Goal: Task Accomplishment & Management: Use online tool/utility

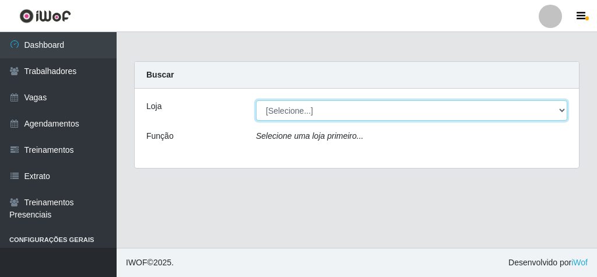
click at [291, 110] on select "[Selecione...] Rede Econômico - Malvinas Rede Econômico - Prata" at bounding box center [411, 110] width 311 height 20
select select "194"
click at [256, 100] on select "[Selecione...] Rede Econômico - Malvinas Rede Econômico - Prata" at bounding box center [411, 110] width 311 height 20
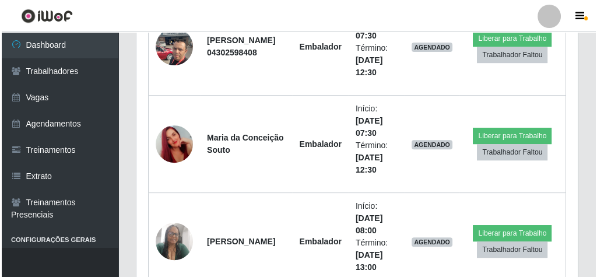
scroll to position [466, 0]
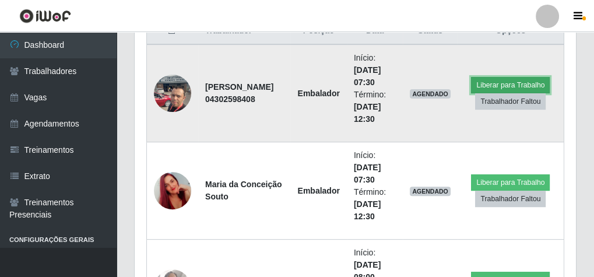
click at [487, 80] on button "Liberar para Trabalho" at bounding box center [510, 85] width 79 height 16
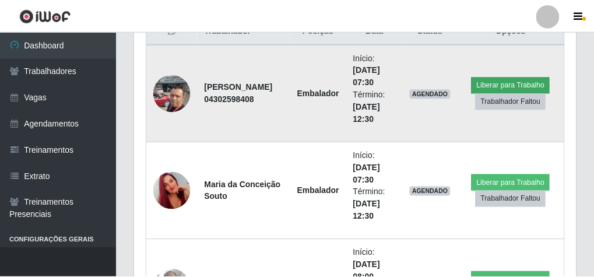
scroll to position [241, 437]
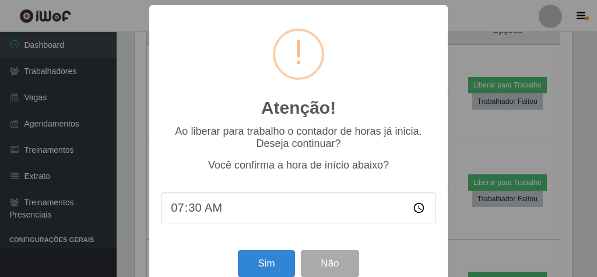
click at [255, 252] on div "Sim Não" at bounding box center [298, 262] width 275 height 33
click at [264, 269] on button "Sim" at bounding box center [266, 263] width 57 height 27
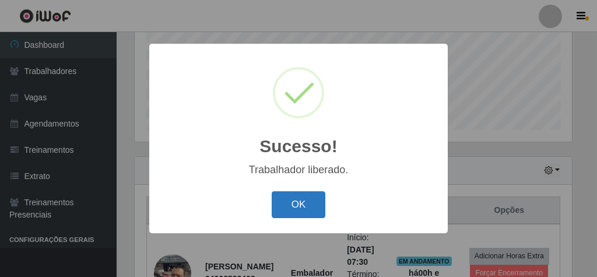
click at [299, 213] on button "OK" at bounding box center [298, 204] width 54 height 27
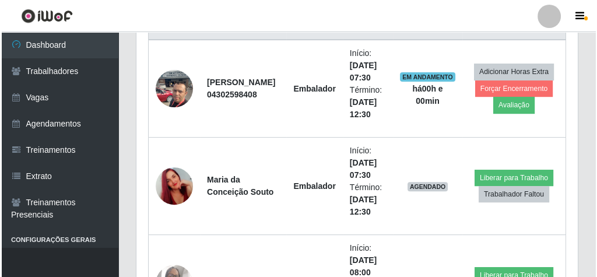
scroll to position [473, 0]
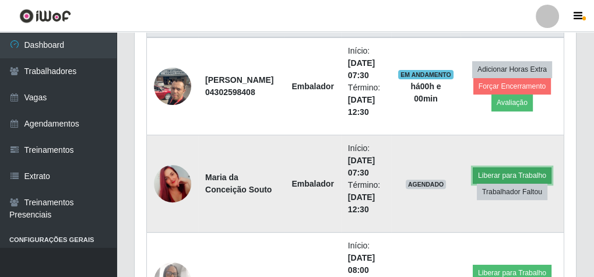
click at [494, 167] on button "Liberar para Trabalho" at bounding box center [511, 175] width 79 height 16
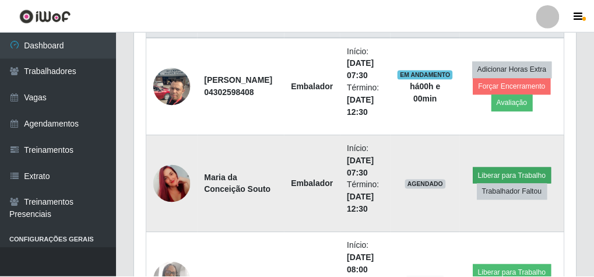
scroll to position [241, 437]
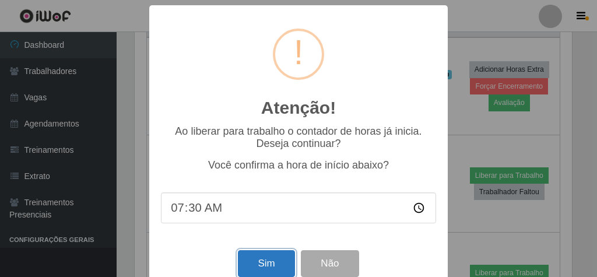
click at [275, 256] on button "Sim" at bounding box center [266, 263] width 57 height 27
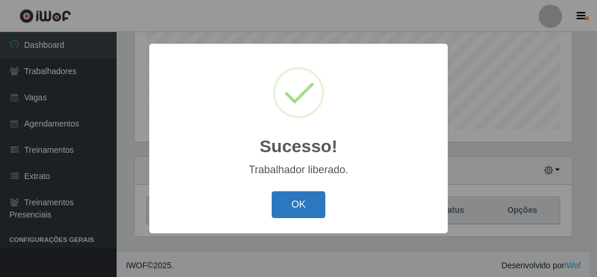
click at [293, 206] on button "OK" at bounding box center [298, 204] width 54 height 27
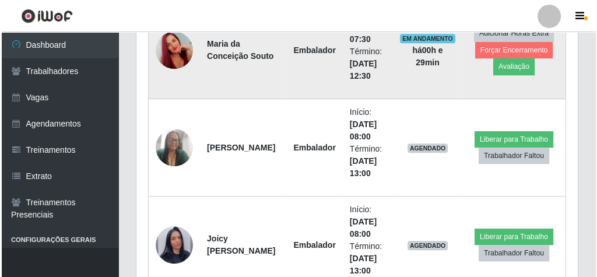
scroll to position [613, 0]
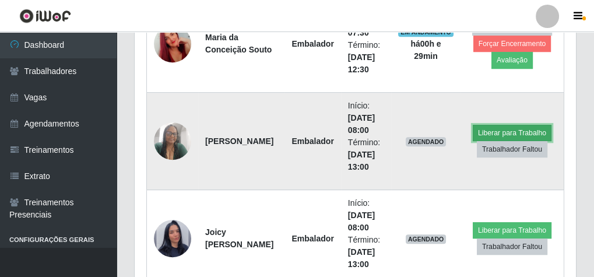
click at [486, 128] on button "Liberar para Trabalho" at bounding box center [511, 133] width 79 height 16
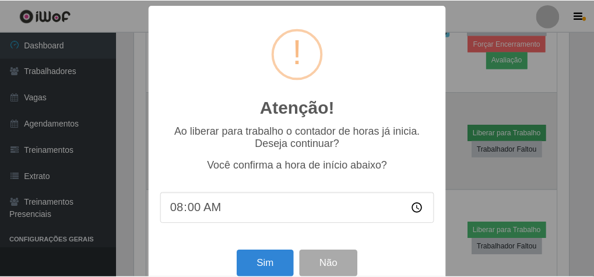
scroll to position [241, 437]
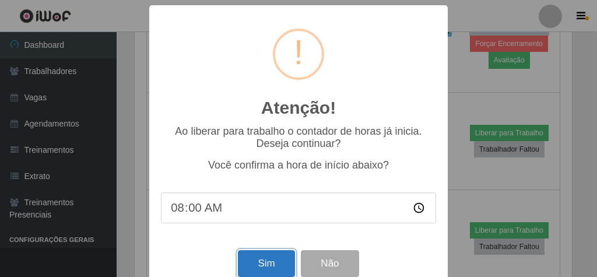
click at [268, 267] on button "Sim" at bounding box center [266, 263] width 57 height 27
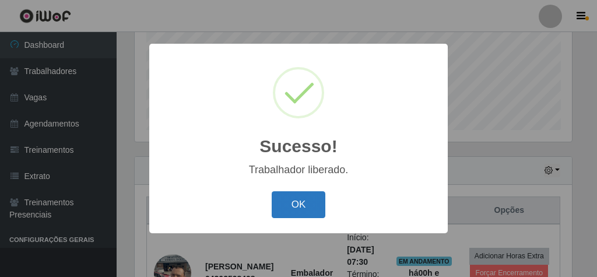
click at [301, 214] on button "OK" at bounding box center [298, 204] width 54 height 27
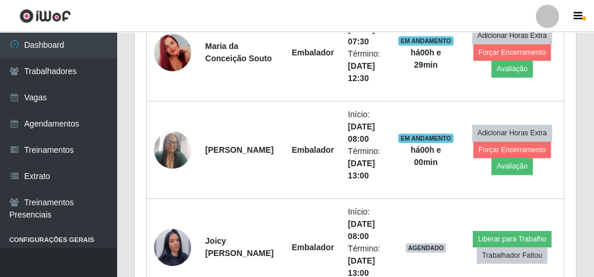
scroll to position [659, 0]
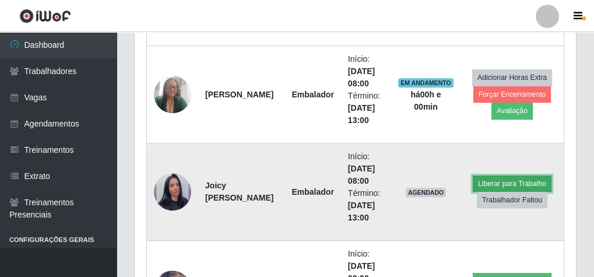
click at [526, 185] on button "Liberar para Trabalho" at bounding box center [511, 183] width 79 height 16
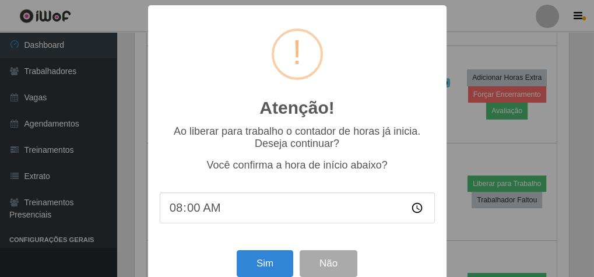
scroll to position [241, 437]
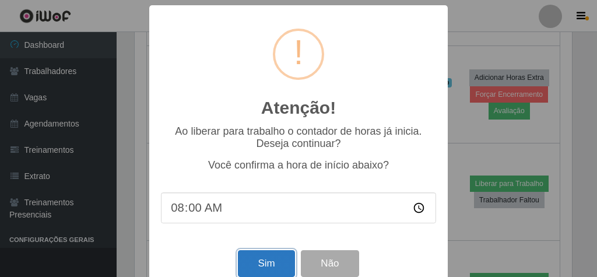
click at [262, 260] on button "Sim" at bounding box center [266, 263] width 57 height 27
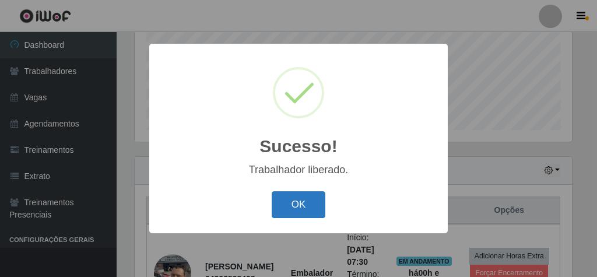
click at [304, 206] on button "OK" at bounding box center [298, 204] width 54 height 27
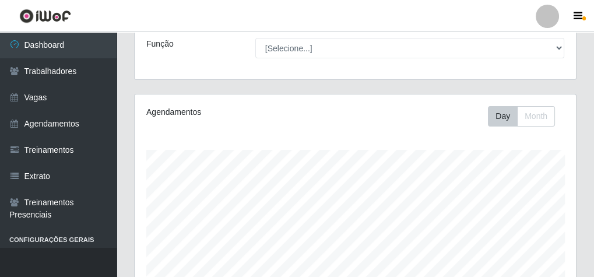
scroll to position [0, 0]
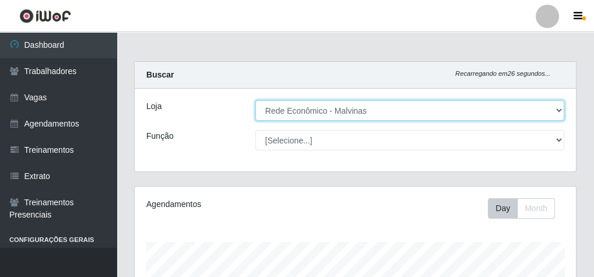
click at [331, 109] on select "[Selecione...] Rede Econômico - Malvinas Rede Econômico - Prata" at bounding box center [409, 110] width 309 height 20
click at [255, 100] on select "[Selecione...] Rede Econômico - Malvinas Rede Econômico - Prata" at bounding box center [409, 110] width 309 height 20
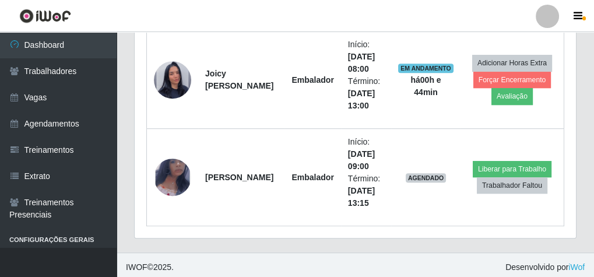
scroll to position [772, 0]
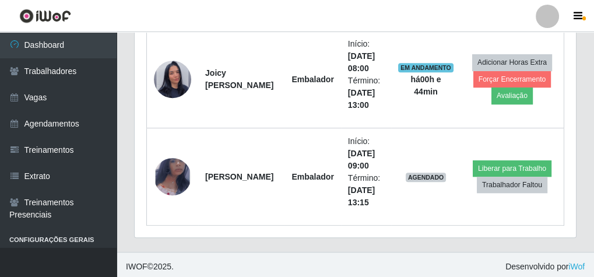
click at [332, 252] on footer "IWOF © 2025 . Desenvolvido por iWof" at bounding box center [355, 266] width 477 height 29
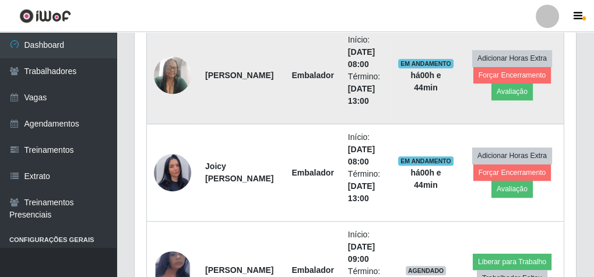
scroll to position [725, 0]
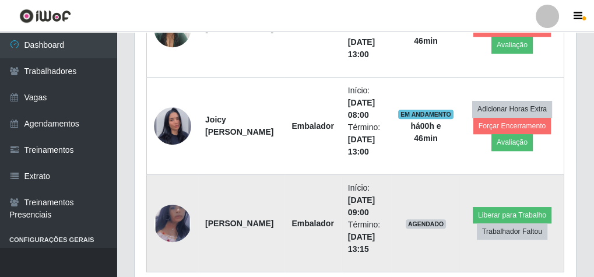
click at [401, 252] on td "AGENDADO" at bounding box center [425, 223] width 69 height 97
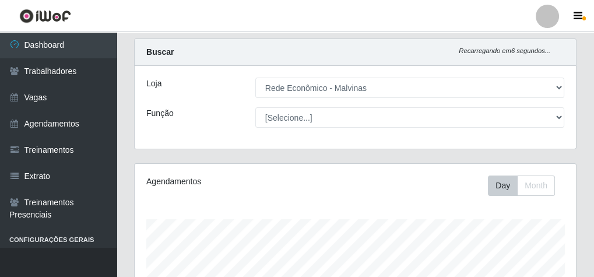
scroll to position [0, 0]
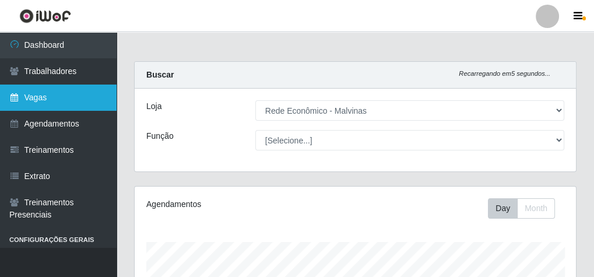
click at [65, 103] on link "Vagas" at bounding box center [58, 97] width 117 height 26
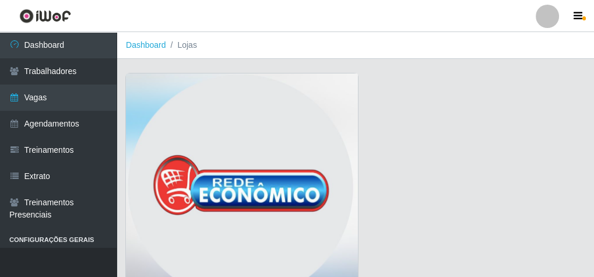
click at [252, 97] on img at bounding box center [242, 189] width 232 height 233
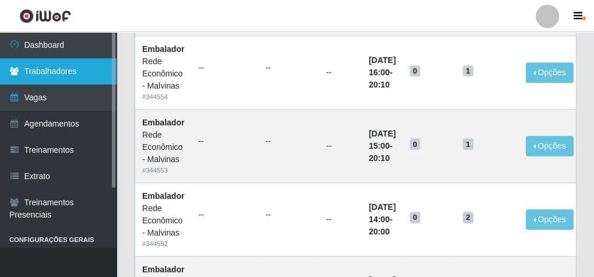
scroll to position [939, 0]
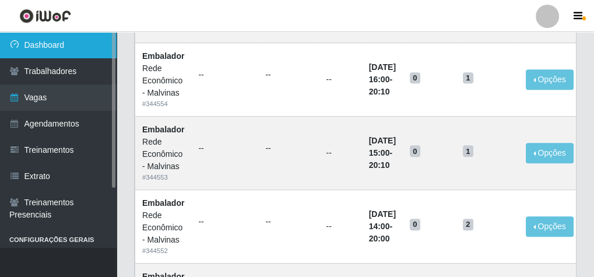
click at [84, 40] on link "Dashboard" at bounding box center [58, 45] width 117 height 26
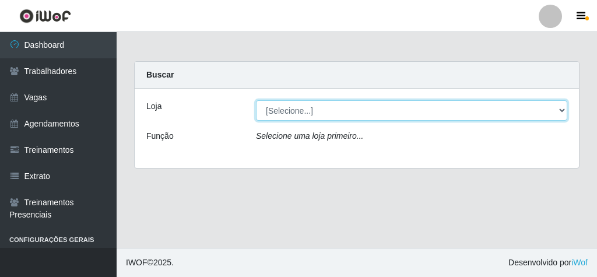
click at [315, 110] on select "[Selecione...] Rede Econômico - Malvinas Rede Econômico - Prata" at bounding box center [411, 110] width 311 height 20
select select "194"
click at [256, 100] on select "[Selecione...] Rede Econômico - Malvinas Rede Econômico - Prata" at bounding box center [411, 110] width 311 height 20
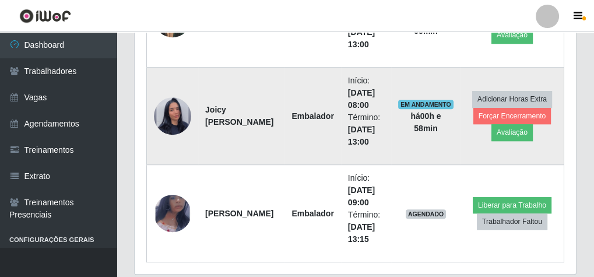
scroll to position [772, 0]
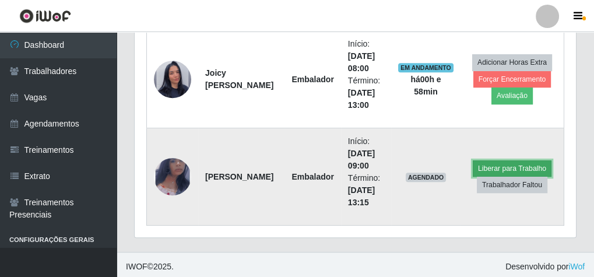
click at [506, 164] on button "Liberar para Trabalho" at bounding box center [511, 168] width 79 height 16
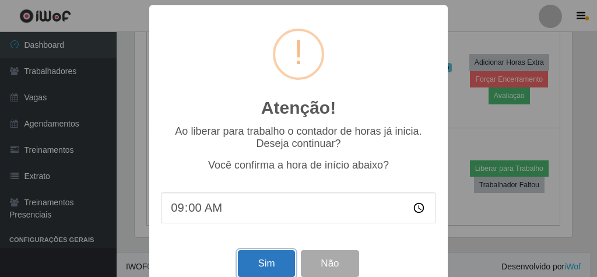
click at [253, 267] on button "Sim" at bounding box center [266, 263] width 57 height 27
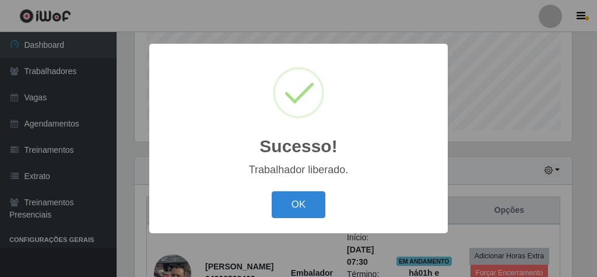
drag, startPoint x: 313, startPoint y: 218, endPoint x: 376, endPoint y: 119, distance: 117.5
click at [313, 218] on div "OK Cancel" at bounding box center [298, 204] width 275 height 33
drag, startPoint x: 294, startPoint y: 209, endPoint x: 298, endPoint y: 177, distance: 31.7
click at [295, 182] on div "Sucesso! × Trabalhador liberado. OK Cancel" at bounding box center [298, 138] width 298 height 189
click at [307, 200] on button "OK" at bounding box center [298, 204] width 54 height 27
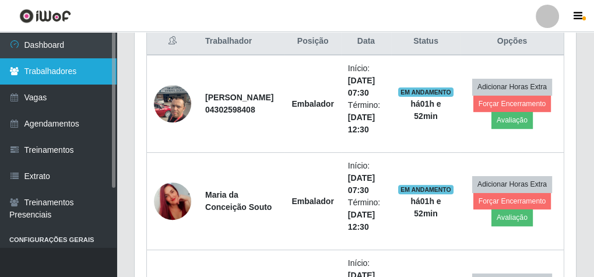
scroll to position [473, 0]
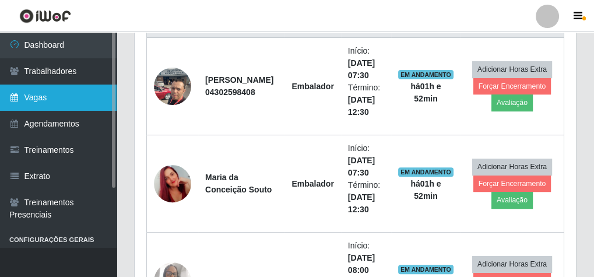
click at [55, 107] on link "Vagas" at bounding box center [58, 97] width 117 height 26
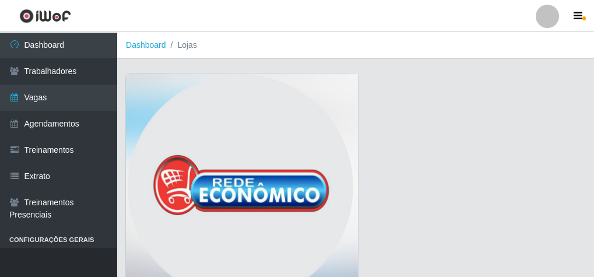
click at [307, 141] on img at bounding box center [242, 189] width 232 height 233
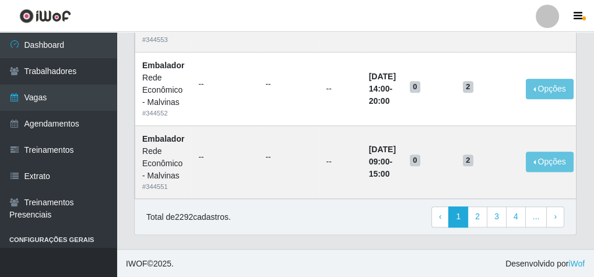
scroll to position [1078, 0]
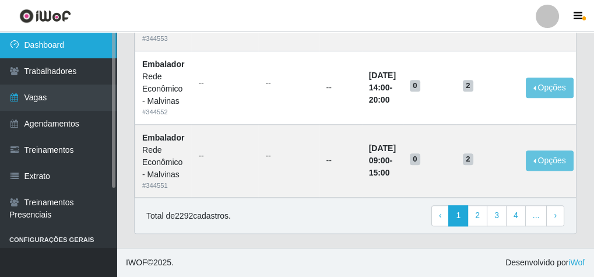
click at [36, 45] on link "Dashboard" at bounding box center [58, 45] width 117 height 26
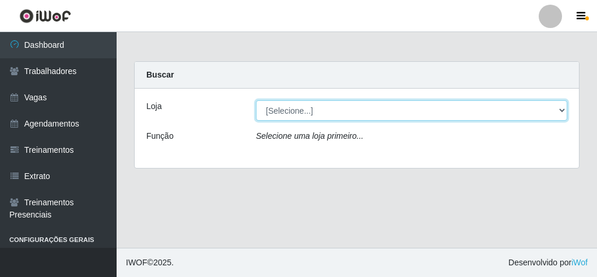
click at [266, 106] on select "[Selecione...] Rede Econômico - Malvinas Rede Econômico - Prata" at bounding box center [411, 110] width 311 height 20
select select "194"
click at [256, 100] on select "[Selecione...] Rede Econômico - Malvinas Rede Econômico - Prata" at bounding box center [411, 110] width 311 height 20
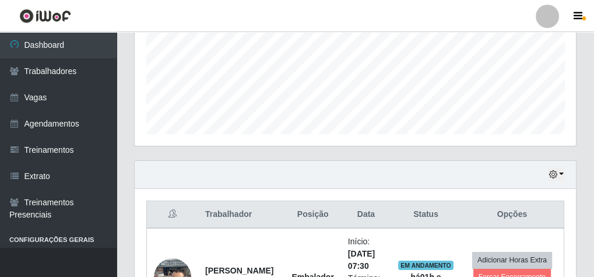
scroll to position [280, 0]
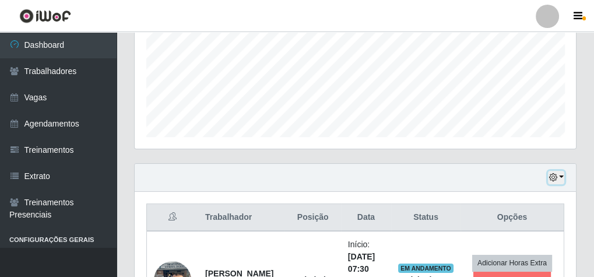
click at [559, 175] on button "button" at bounding box center [556, 177] width 16 height 13
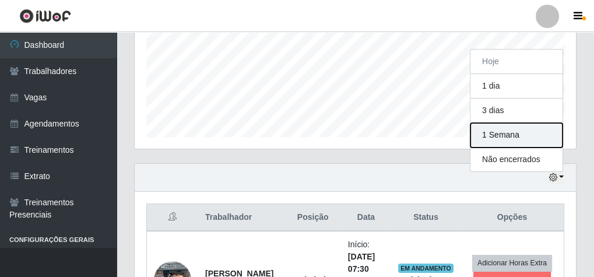
click at [517, 138] on button "1 Semana" at bounding box center [516, 135] width 92 height 24
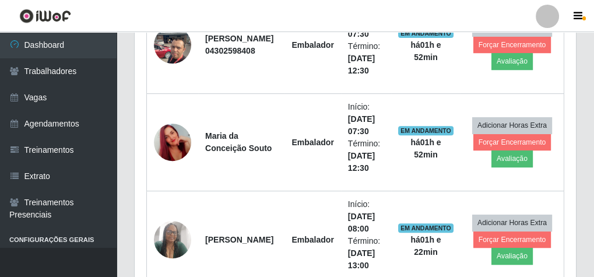
scroll to position [513, 0]
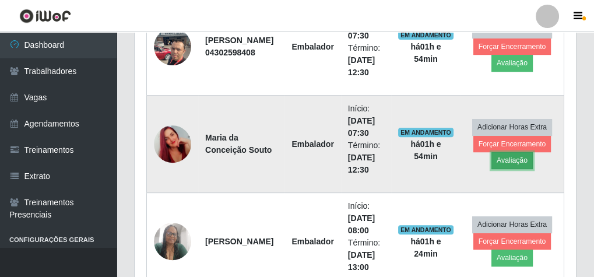
click at [514, 162] on button "Avaliação" at bounding box center [511, 160] width 41 height 16
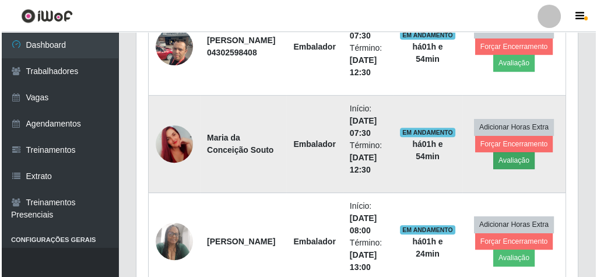
scroll to position [241, 437]
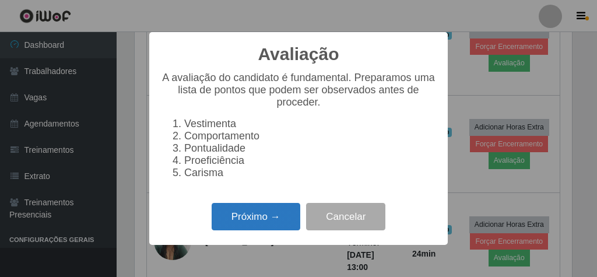
click at [260, 218] on button "Próximo →" at bounding box center [255, 216] width 89 height 27
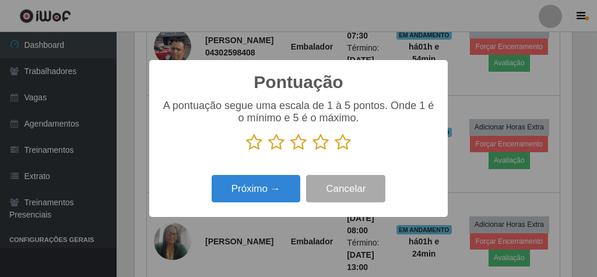
click at [344, 139] on icon at bounding box center [342, 141] width 16 height 17
click at [334, 151] on input "radio" at bounding box center [334, 151] width 0 height 0
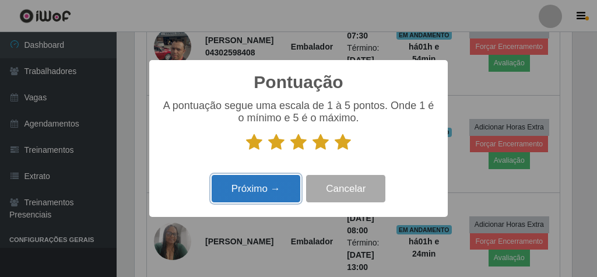
click at [269, 178] on button "Próximo →" at bounding box center [255, 188] width 89 height 27
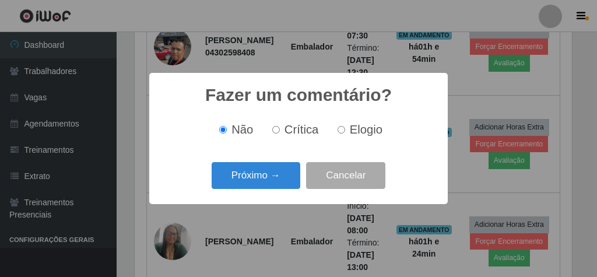
click at [341, 128] on input "Elogio" at bounding box center [341, 130] width 8 height 8
radio input "true"
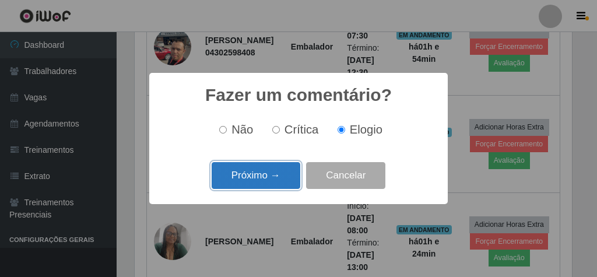
click at [264, 172] on button "Próximo →" at bounding box center [255, 175] width 89 height 27
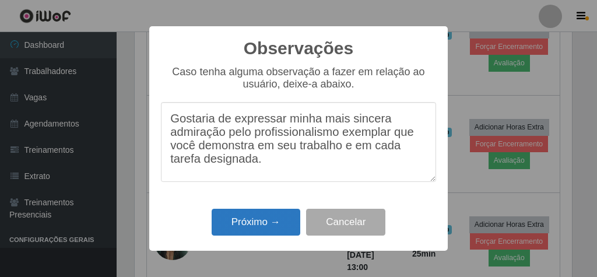
type textarea "Gostaria de expressar minha mais sincera admiração pelo profissionalismo exempl…"
click at [249, 217] on button "Próximo →" at bounding box center [255, 222] width 89 height 27
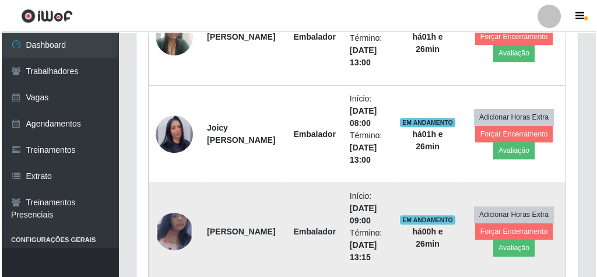
scroll to position [772, 0]
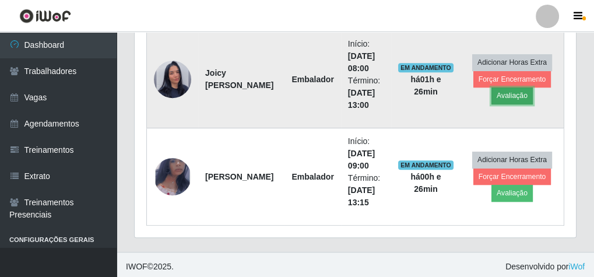
click at [518, 93] on button "Avaliação" at bounding box center [511, 95] width 41 height 16
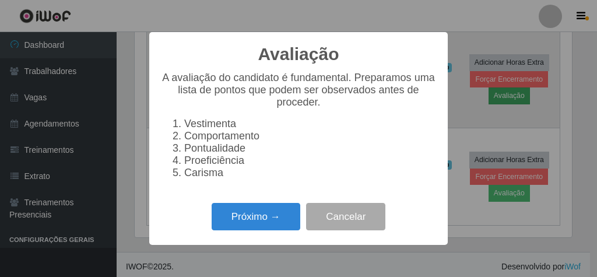
scroll to position [241, 437]
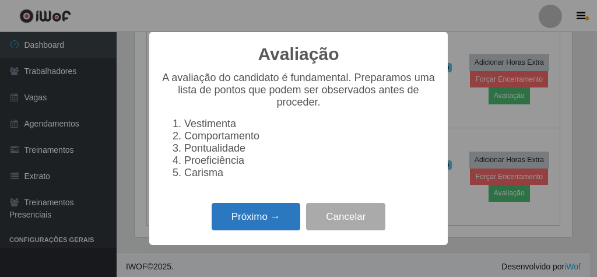
click at [252, 217] on button "Próximo →" at bounding box center [255, 216] width 89 height 27
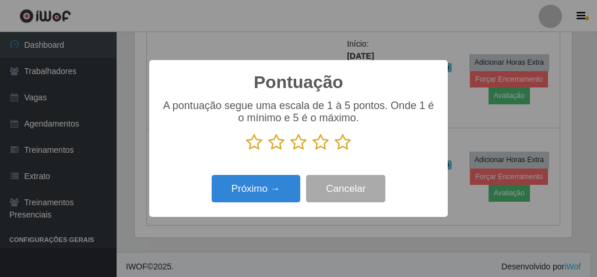
scroll to position [582327, 582132]
click at [341, 147] on icon at bounding box center [342, 141] width 16 height 17
click at [334, 151] on input "radio" at bounding box center [334, 151] width 0 height 0
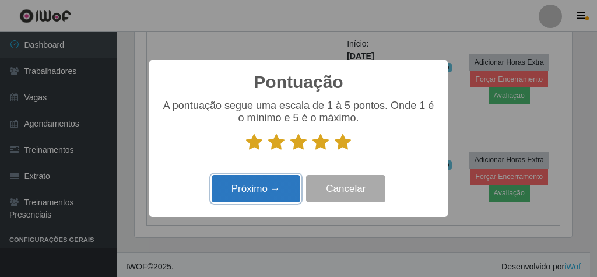
click at [296, 187] on button "Próximo →" at bounding box center [255, 188] width 89 height 27
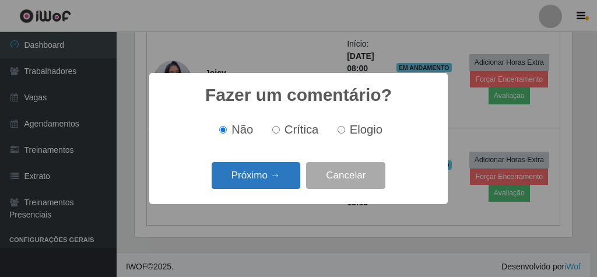
click at [268, 172] on button "Próximo →" at bounding box center [255, 175] width 89 height 27
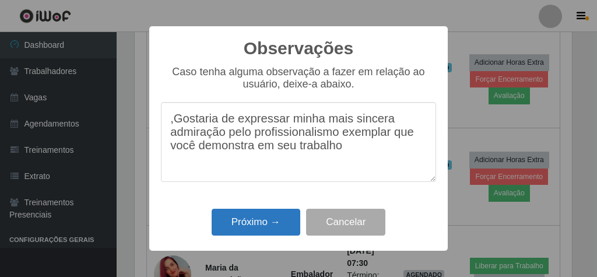
type textarea ",Gostaria de expressar minha mais sincera admiração pelo profissionalismo exemp…"
click at [268, 213] on button "Próximo →" at bounding box center [255, 222] width 89 height 27
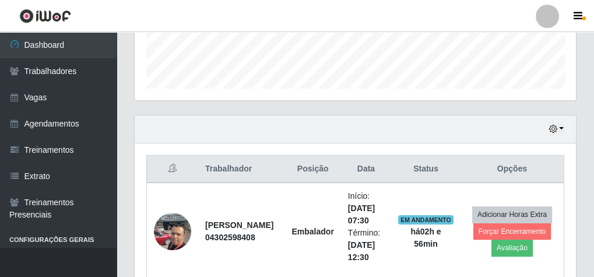
scroll to position [306, 0]
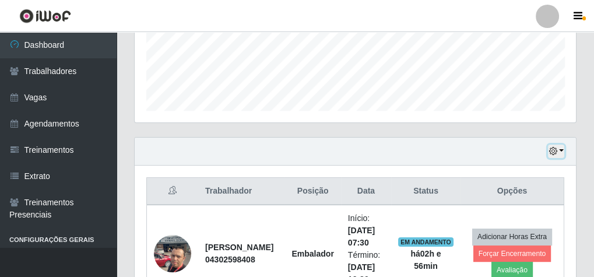
click at [559, 147] on button "button" at bounding box center [556, 150] width 16 height 13
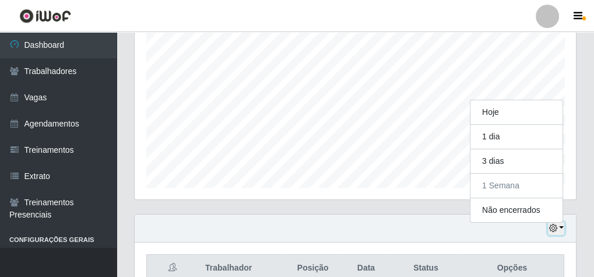
scroll to position [213, 0]
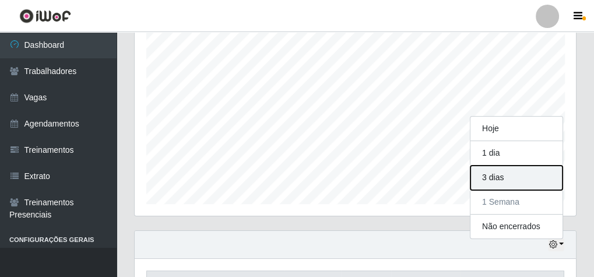
click at [523, 175] on button "3 dias" at bounding box center [516, 177] width 92 height 24
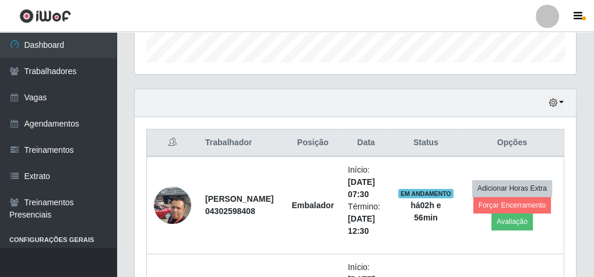
scroll to position [352, 0]
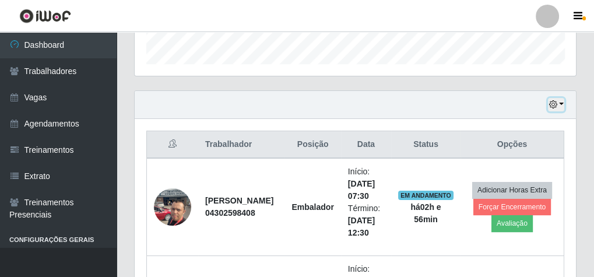
click at [562, 104] on button "button" at bounding box center [556, 104] width 16 height 13
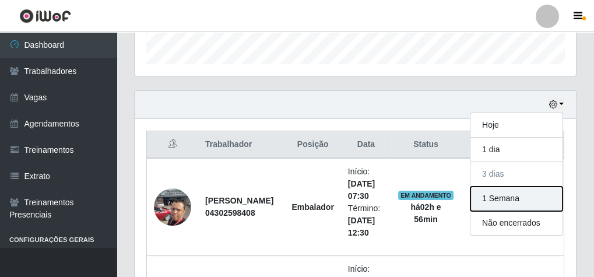
click at [529, 199] on button "1 Semana" at bounding box center [516, 198] width 92 height 24
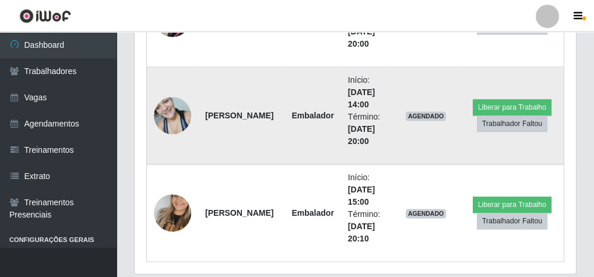
scroll to position [1937, 0]
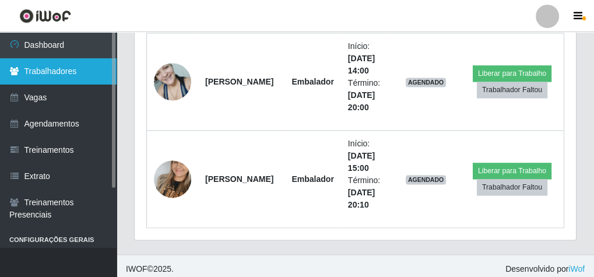
click at [71, 76] on link "Trabalhadores" at bounding box center [58, 71] width 117 height 26
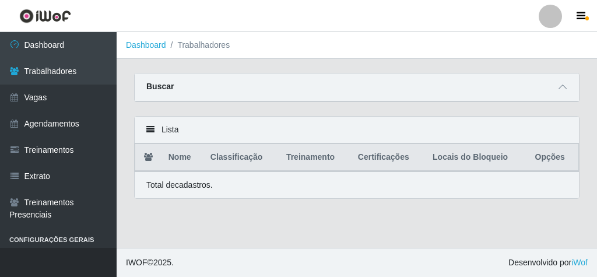
click at [569, 91] on div "Buscar" at bounding box center [357, 87] width 444 height 28
click at [563, 84] on icon at bounding box center [562, 87] width 8 height 8
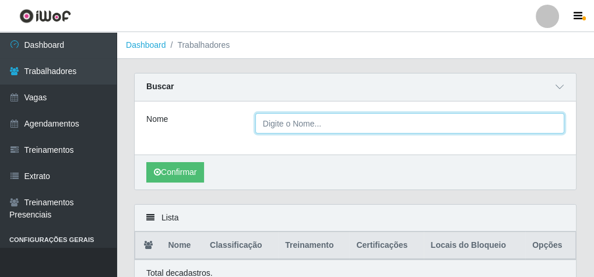
click at [303, 124] on input "Nome" at bounding box center [409, 123] width 309 height 20
type input "albiege"
click at [146, 162] on button "Confirmar" at bounding box center [175, 172] width 58 height 20
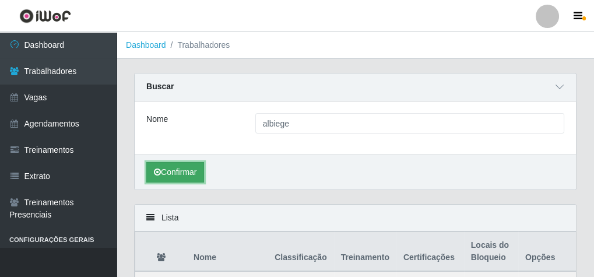
click at [204, 173] on button "Confirmar" at bounding box center [175, 172] width 58 height 20
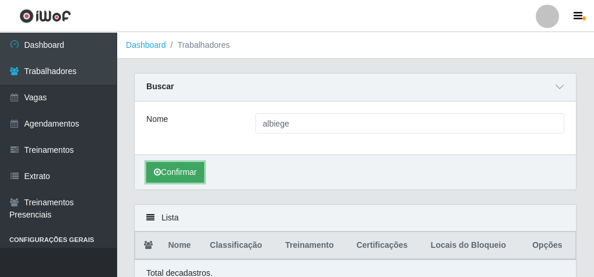
click at [192, 174] on button "Confirmar" at bounding box center [175, 172] width 58 height 20
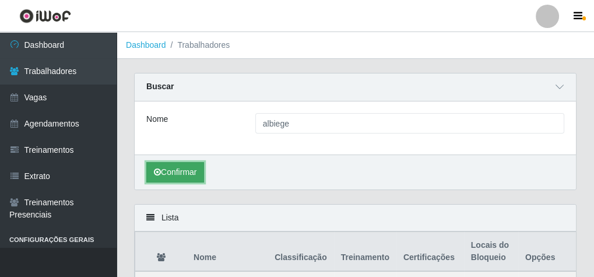
click at [192, 174] on button "Confirmar" at bounding box center [175, 172] width 58 height 20
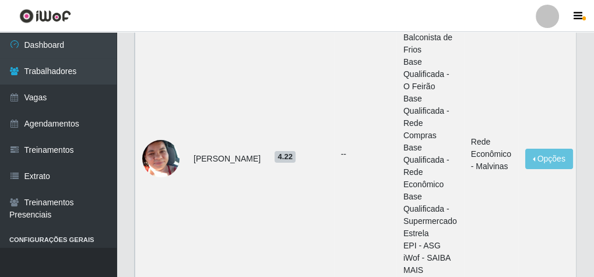
scroll to position [246, 0]
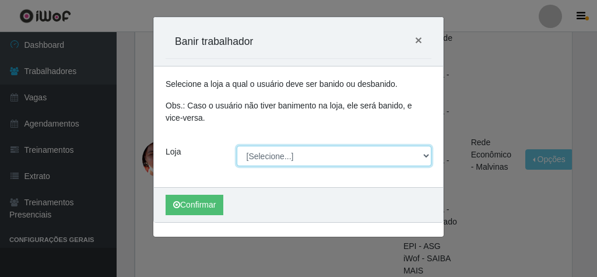
click at [272, 152] on select "[Selecione...] Rede Econômico - Malvinas Rede Econômico - Prata" at bounding box center [334, 156] width 195 height 20
select select "194"
click at [237, 146] on select "[Selecione...] Rede Econômico - Malvinas Rede Econômico - Prata" at bounding box center [334, 156] width 195 height 20
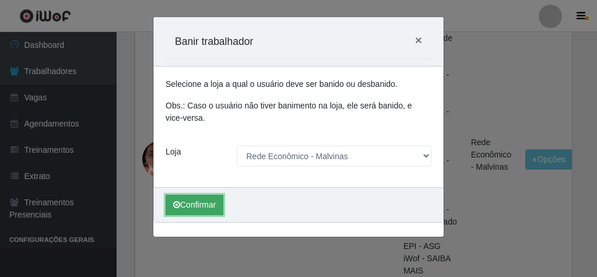
click at [200, 201] on button "Confirmar" at bounding box center [194, 205] width 58 height 20
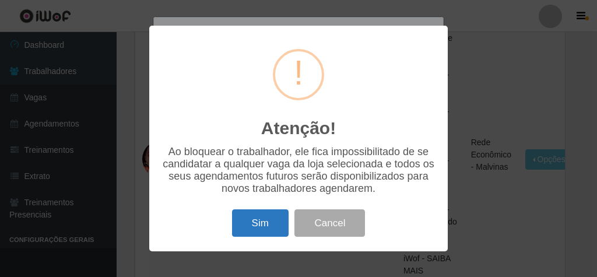
click at [262, 225] on button "Sim" at bounding box center [260, 222] width 57 height 27
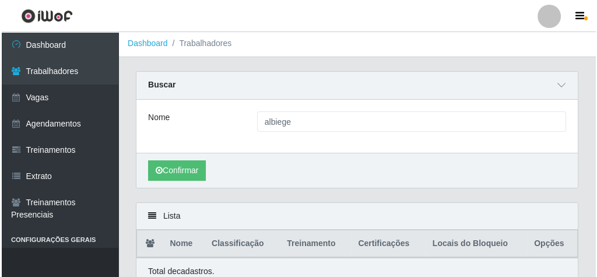
scroll to position [0, 0]
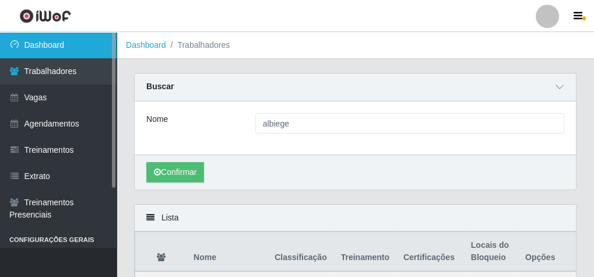
click at [63, 46] on link "Dashboard" at bounding box center [58, 45] width 117 height 26
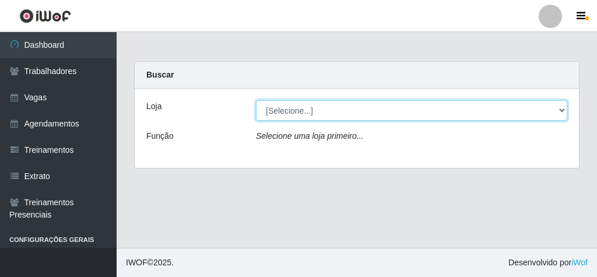
click at [269, 108] on select "[Selecione...] Rede Econômico - Malvinas Rede Econômico - Prata" at bounding box center [411, 110] width 311 height 20
select select "194"
click at [256, 100] on select "[Selecione...] Rede Econômico - Malvinas Rede Econômico - Prata" at bounding box center [411, 110] width 311 height 20
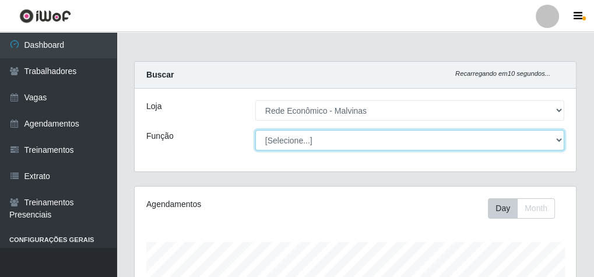
click at [308, 143] on select "[Selecione...] Embalador Embalador + Embalador ++ Operador de Caixa Operador de…" at bounding box center [409, 140] width 309 height 20
select select "1"
click at [255, 130] on select "[Selecione...] Embalador Embalador + Embalador ++ Operador de Caixa Operador de…" at bounding box center [409, 140] width 309 height 20
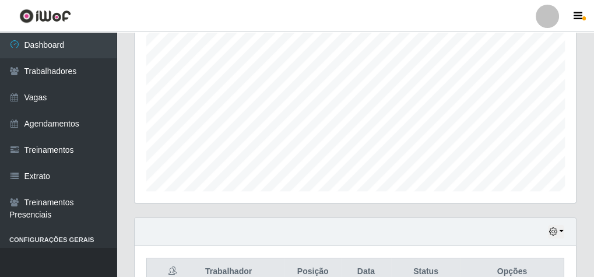
scroll to position [166, 0]
